Goal: Use online tool/utility: Utilize a website feature to perform a specific function

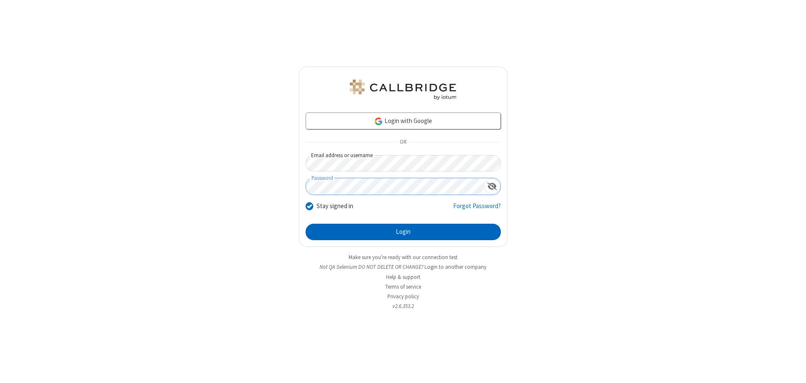
click at [403, 232] on button "Login" at bounding box center [403, 232] width 195 height 17
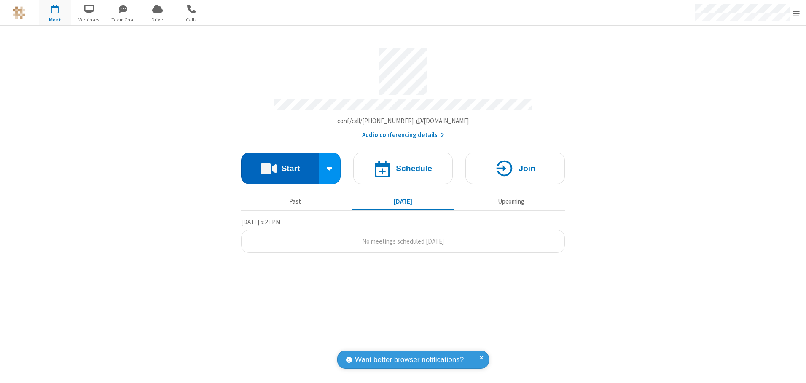
click at [280, 165] on button "Start" at bounding box center [280, 169] width 78 height 32
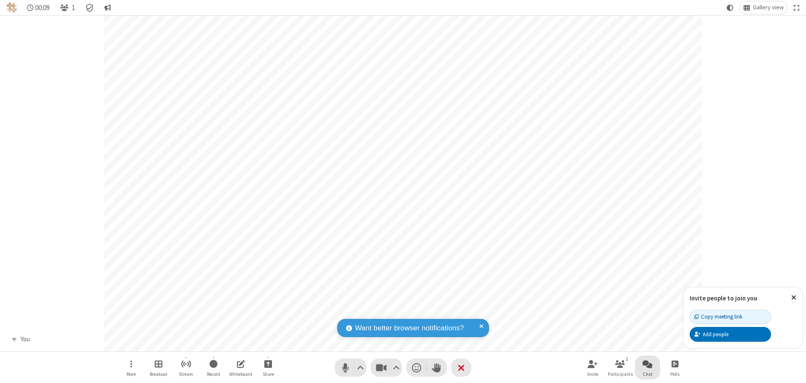
click at [648, 364] on span "Open chat" at bounding box center [648, 364] width 10 height 11
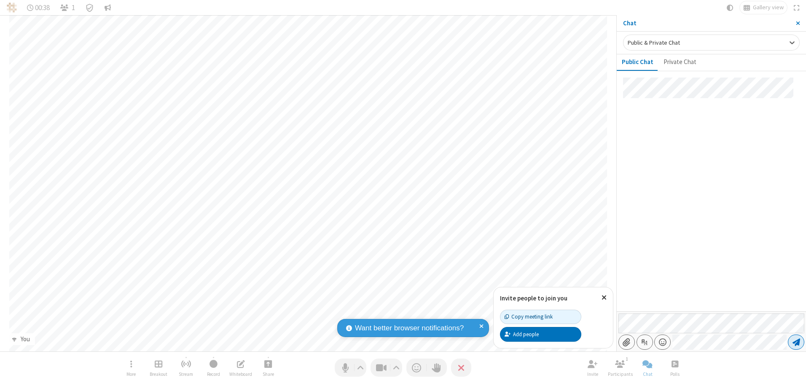
click at [796, 342] on span "Send message" at bounding box center [797, 342] width 8 height 8
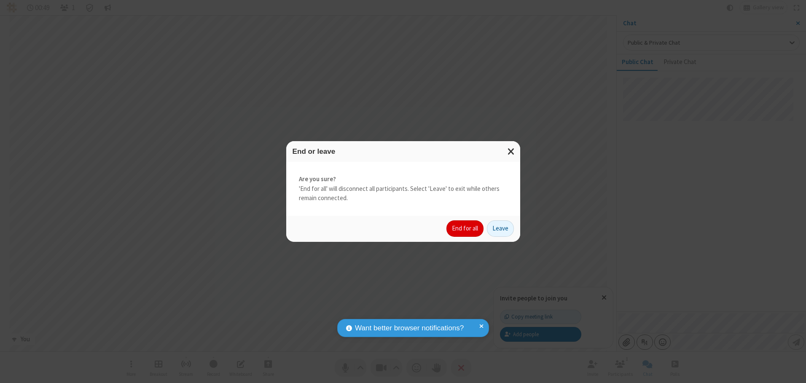
click at [465, 229] on button "End for all" at bounding box center [464, 229] width 37 height 17
